Goal: Transaction & Acquisition: Book appointment/travel/reservation

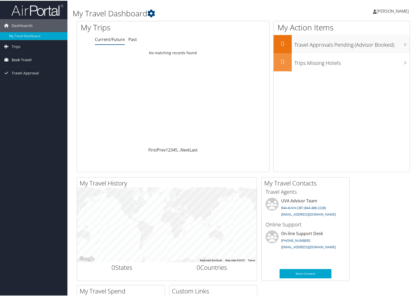
click at [17, 59] on span "Book Travel" at bounding box center [22, 59] width 20 height 13
click at [21, 59] on span "Book Travel" at bounding box center [22, 59] width 20 height 13
click at [25, 87] on link "Book/Manage Online Trips" at bounding box center [33, 85] width 67 height 8
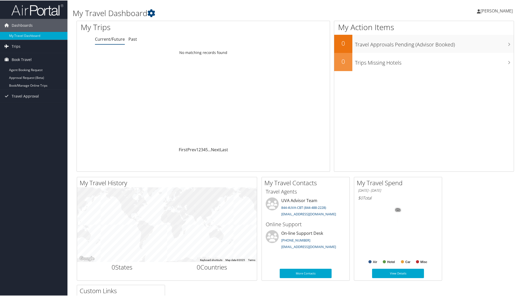
click at [243, 53] on td "No matching records found" at bounding box center [203, 51] width 253 height 9
click at [19, 84] on link "Book/Manage Online Trips" at bounding box center [33, 85] width 67 height 8
click at [21, 85] on link "Book/Manage Online Trips" at bounding box center [33, 85] width 67 height 8
click at [417, 9] on span "[PERSON_NAME]" at bounding box center [496, 11] width 32 height 6
click at [417, 87] on link "Sign Out" at bounding box center [483, 84] width 58 height 9
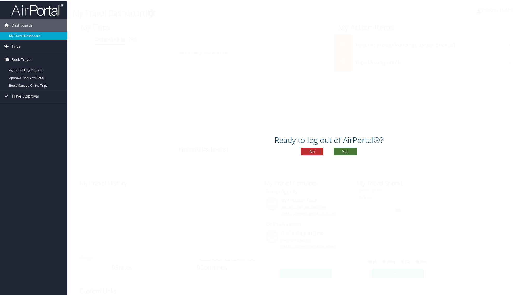
click at [338, 150] on button "Yes" at bounding box center [345, 151] width 23 height 8
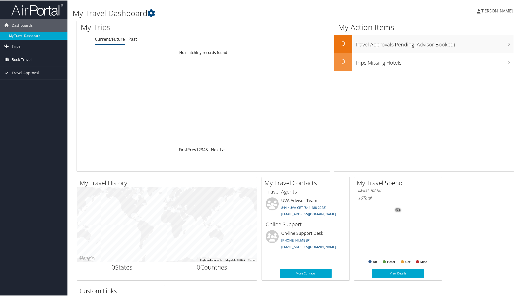
click at [17, 59] on span "Book Travel" at bounding box center [22, 59] width 20 height 13
click at [17, 85] on link "Book/Manage Online Trips" at bounding box center [33, 85] width 67 height 8
